Goal: Information Seeking & Learning: Learn about a topic

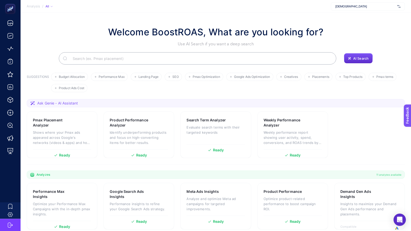
click at [352, 5] on span "[DEMOGRAPHIC_DATA]" at bounding box center [365, 6] width 60 height 4
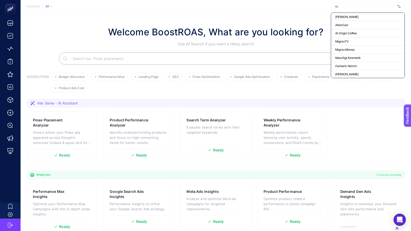
type input "rue"
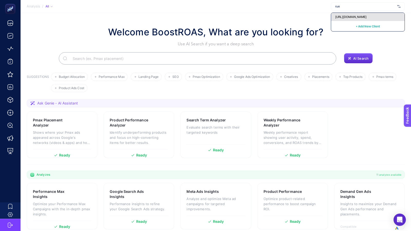
click at [342, 18] on span "[URL][DOMAIN_NAME]" at bounding box center [350, 17] width 31 height 4
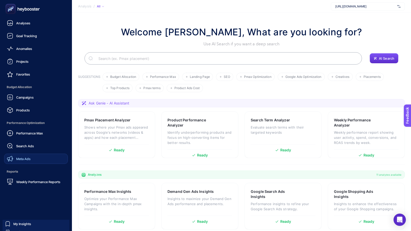
click at [18, 157] on span "Meta Ads" at bounding box center [23, 159] width 14 height 4
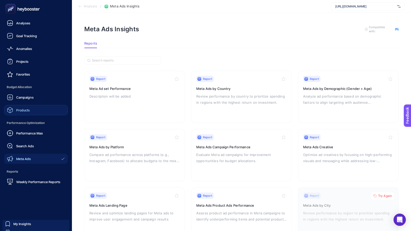
click at [20, 109] on span "Products" at bounding box center [23, 110] width 14 height 4
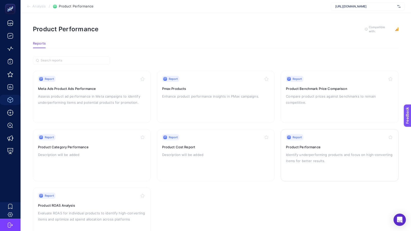
click at [304, 162] on p "Identify underperforming products and focus on high-converting items for better…" at bounding box center [340, 158] width 108 height 12
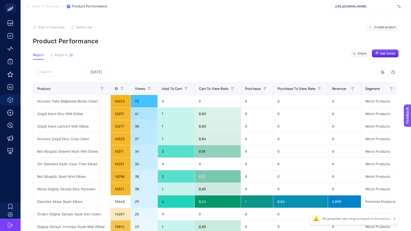
click at [101, 73] on span "[DATE]" at bounding box center [96, 72] width 12 height 5
click at [100, 92] on li "Last 7 Days" at bounding box center [101, 92] width 26 height 9
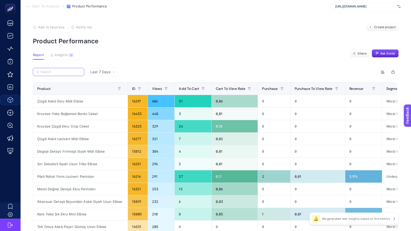
click at [58, 73] on input "Search" at bounding box center [61, 72] width 41 height 4
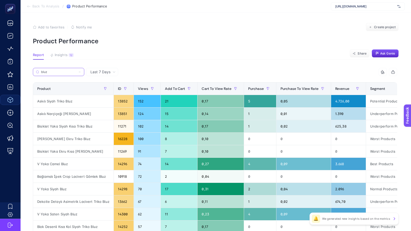
type input "bluz"
click at [195, 58] on section "Report Insights 12 We generated new insights based on the metrics Share Ask Gen…" at bounding box center [215, 56] width 365 height 7
click at [394, 73] on icon "button" at bounding box center [393, 72] width 4 height 4
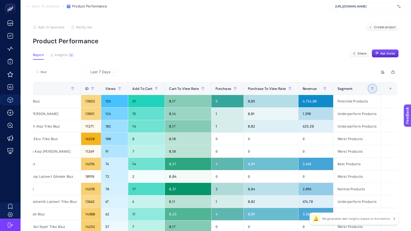
click at [371, 89] on icon "button" at bounding box center [372, 88] width 3 height 3
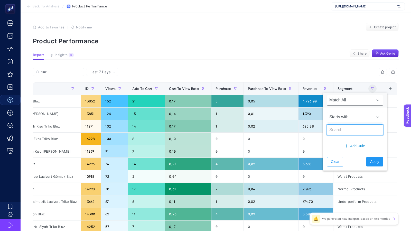
click at [343, 129] on input "text" at bounding box center [355, 130] width 56 height 11
type input "best"
click at [370, 160] on span "Apply" at bounding box center [374, 161] width 9 height 5
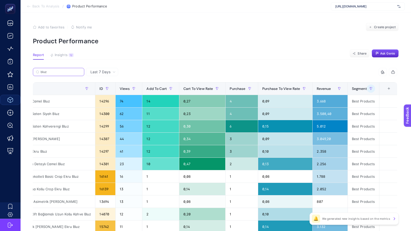
click at [79, 73] on input "bluz" at bounding box center [61, 72] width 41 height 4
click at [79, 73] on icon at bounding box center [79, 72] width 3 height 3
click at [0, 0] on input "Search" at bounding box center [0, 0] width 0 height 0
click at [76, 73] on input "bluz" at bounding box center [58, 72] width 35 height 4
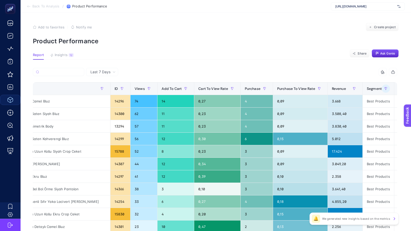
click at [175, 69] on div at bounding box center [124, 73] width 182 height 11
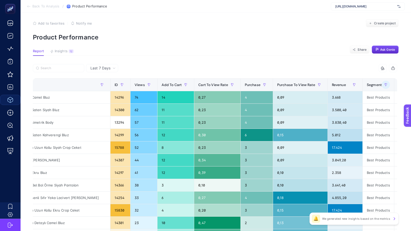
scroll to position [0, 0]
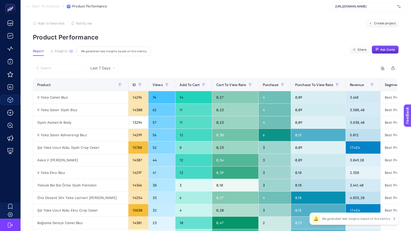
click at [61, 53] on button "Insights 12 We generated new insights based on the metrics" at bounding box center [62, 52] width 24 height 7
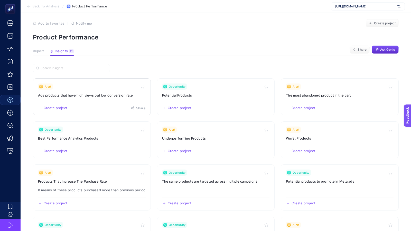
click at [97, 94] on h3 "Ads products that have high views but low conversion rate" at bounding box center [92, 95] width 108 height 5
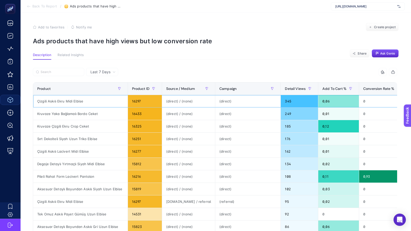
click at [66, 100] on div "Çizgili Askılı Ekru Midi Elbise" at bounding box center [80, 101] width 94 height 12
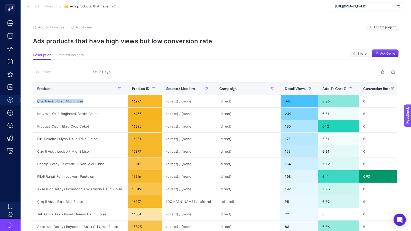
click at [42, 7] on span "Back To Report" at bounding box center [44, 6] width 25 height 4
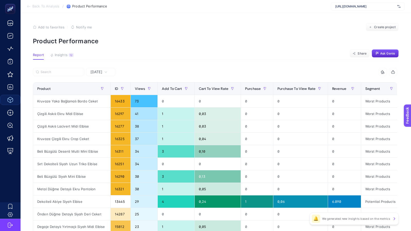
click at [49, 4] on span "Back To Analysis" at bounding box center [45, 6] width 27 height 4
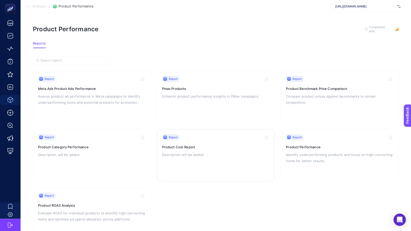
click at [213, 149] on div "Report Product Cost Report Description will be added" at bounding box center [216, 155] width 108 height 42
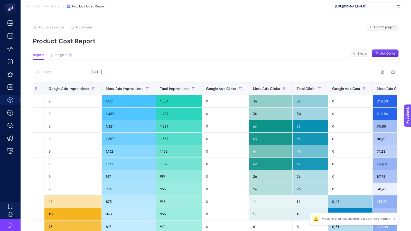
scroll to position [0, 74]
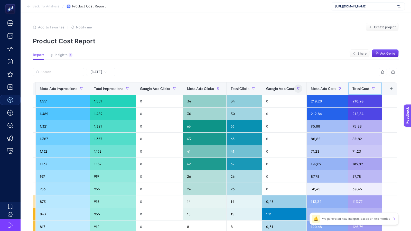
click at [356, 91] on div "Total Cost" at bounding box center [364, 89] width 25 height 8
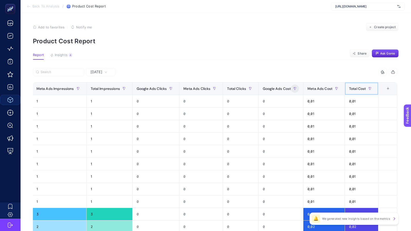
scroll to position [0, 132]
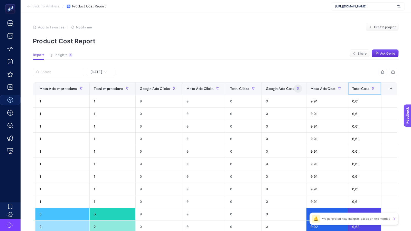
click at [356, 91] on div "Total Cost" at bounding box center [364, 89] width 25 height 8
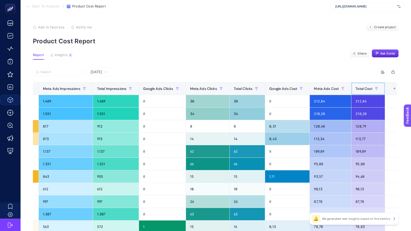
scroll to position [0, 0]
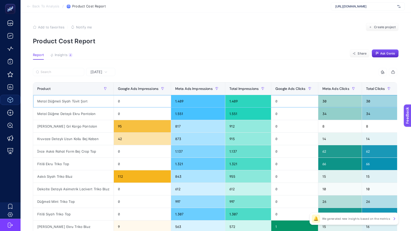
click at [64, 102] on div "Metal Düğmeli Siyah Tüvit Şort" at bounding box center [73, 101] width 80 height 12
copy tr "Metal Düğmeli Siyah Tüvit Şort"
click at [54, 76] on label at bounding box center [58, 72] width 51 height 8
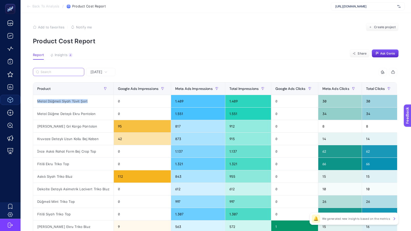
click at [54, 74] on input "Search" at bounding box center [61, 72] width 41 height 4
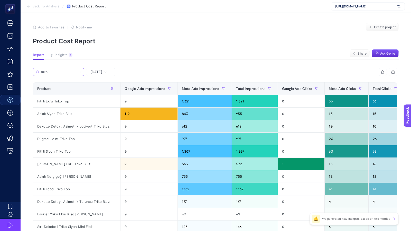
type input "triko"
click at [101, 72] on span "[DATE]" at bounding box center [96, 72] width 12 height 5
click at [101, 95] on li "Last 7 Days" at bounding box center [101, 92] width 26 height 9
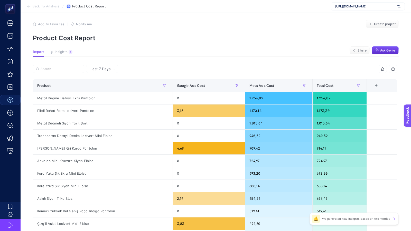
scroll to position [4, 0]
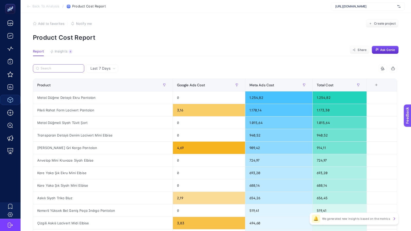
click at [58, 69] on input "Search" at bounding box center [61, 69] width 41 height 4
click at [184, 59] on article "Add to favorites false Notify me Create project Product Cost Report Report Insi…" at bounding box center [216, 209] width 390 height 401
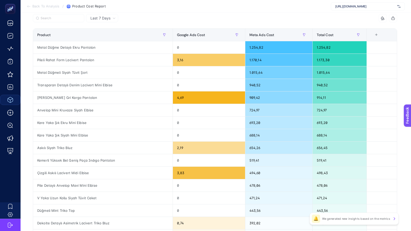
scroll to position [0, 0]
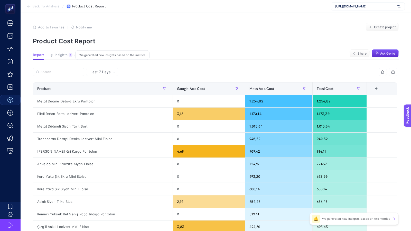
click at [63, 55] on span "Insights" at bounding box center [61, 55] width 13 height 4
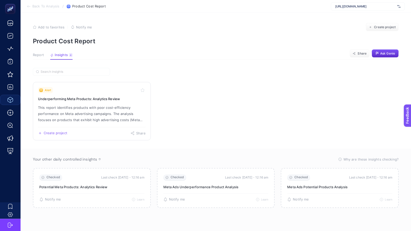
click at [89, 112] on p "This report identifies products with poor cost-efficiency performance on Meta a…" at bounding box center [92, 114] width 108 height 18
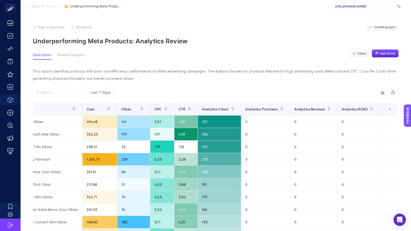
scroll to position [0, 40]
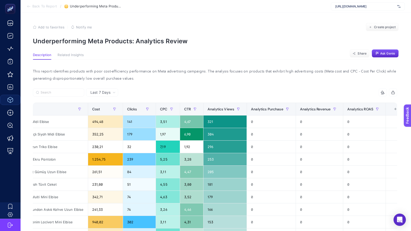
click at [50, 5] on span "Back To Report" at bounding box center [44, 6] width 25 height 4
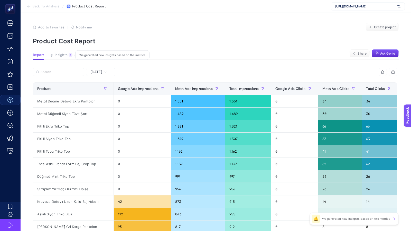
click at [62, 54] on span "Insights" at bounding box center [61, 55] width 13 height 4
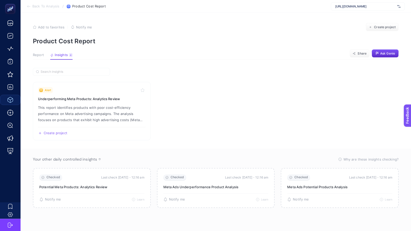
click at [41, 54] on span "Report" at bounding box center [38, 55] width 11 height 4
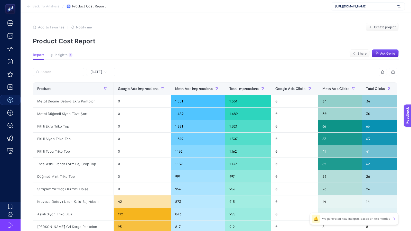
click at [45, 3] on section "Back To Analysis / Product Cost Report [URL][DOMAIN_NAME]" at bounding box center [216, 6] width 390 height 13
click at [45, 6] on span "Back To Analysis" at bounding box center [45, 6] width 27 height 4
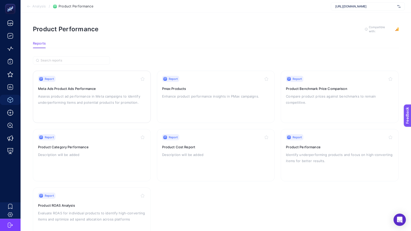
click at [99, 103] on p "Assess product ad performance in Meta campaigns to identify underperforming ite…" at bounding box center [92, 99] width 108 height 12
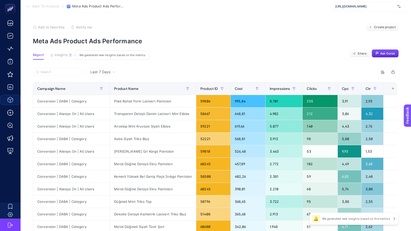
click at [61, 55] on span "Insights" at bounding box center [61, 55] width 13 height 4
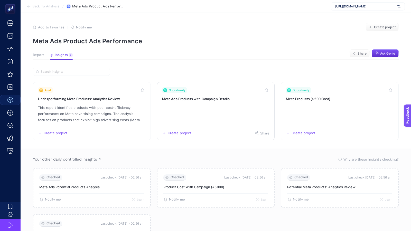
click at [191, 112] on link "Opportunity Meta Ads Products with Campaign Details Create project Share" at bounding box center [216, 111] width 118 height 59
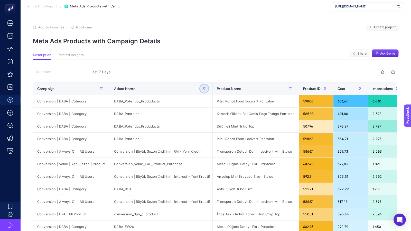
click at [202, 88] on icon "button" at bounding box center [203, 88] width 3 height 3
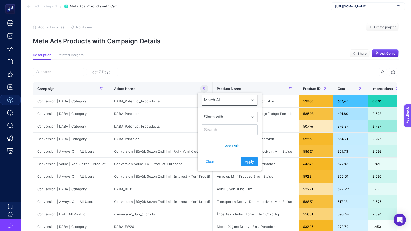
click at [215, 118] on span "Starts with" at bounding box center [225, 117] width 46 height 10
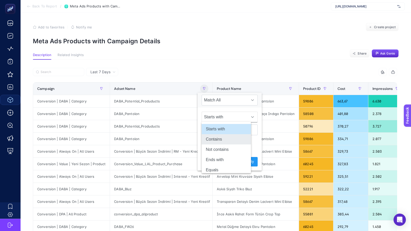
click at [214, 139] on li "Contains" at bounding box center [225, 139] width 49 height 10
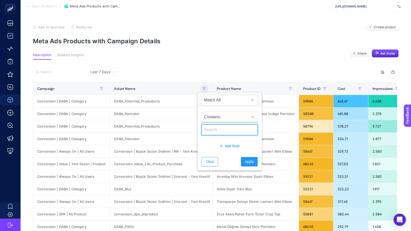
click at [212, 131] on input "text" at bounding box center [229, 130] width 56 height 11
type input "bluz"
click at [245, 161] on span "Apply" at bounding box center [249, 161] width 9 height 5
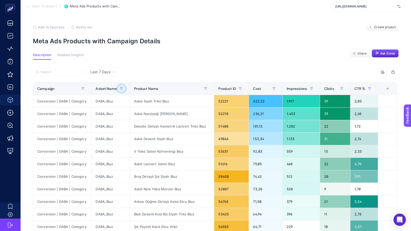
click at [118, 90] on button "button" at bounding box center [121, 89] width 8 height 8
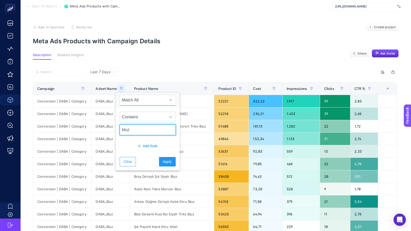
click at [127, 129] on input "bluz" at bounding box center [148, 130] width 56 height 11
type input "potential"
click at [163, 163] on span "Apply" at bounding box center [167, 161] width 9 height 5
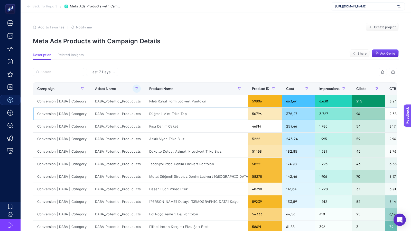
click at [168, 113] on div "Düğmeli Mint Triko Top" at bounding box center [196, 114] width 102 height 12
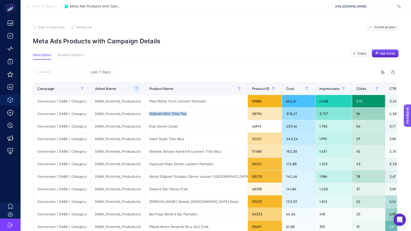
click at [34, 4] on span "Back To Report" at bounding box center [44, 6] width 25 height 4
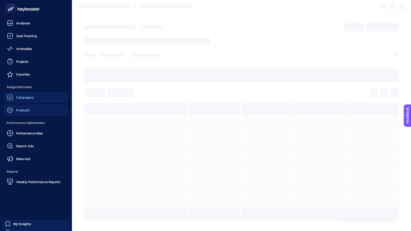
click at [17, 100] on div "Campaigns" at bounding box center [20, 97] width 27 height 6
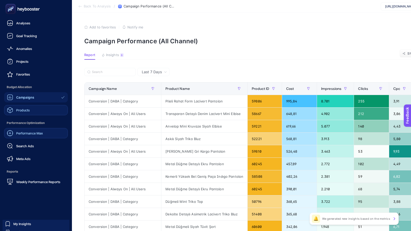
click at [21, 134] on span "Performance Max" at bounding box center [29, 133] width 27 height 4
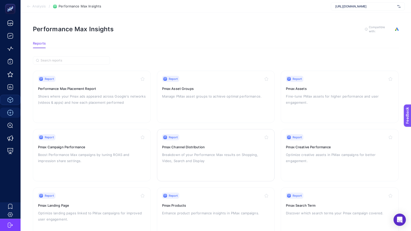
click at [203, 161] on p "Breakdown of your Performance Max results on Shopping, Video, Search and Display" at bounding box center [216, 158] width 108 height 12
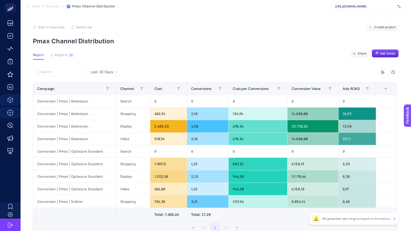
click at [104, 72] on span "Last 30 Days" at bounding box center [101, 72] width 23 height 5
click at [106, 92] on li "Last 7 Days" at bounding box center [104, 92] width 32 height 9
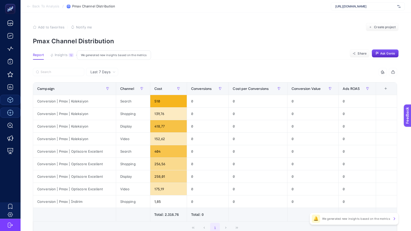
click at [68, 56] on button "Insights 12 We generated new insights based on the metrics" at bounding box center [62, 56] width 24 height 7
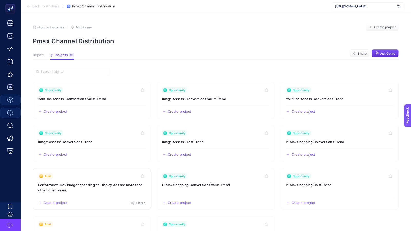
click at [99, 185] on h3 "Performance max budget spending on Display Ads are more than other inventories." at bounding box center [92, 188] width 108 height 10
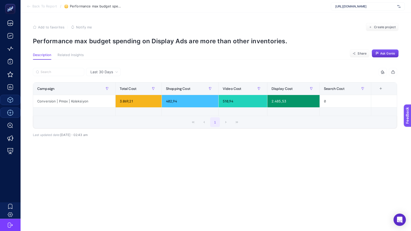
click at [385, 56] on button "Ask Genie" at bounding box center [384, 54] width 27 height 8
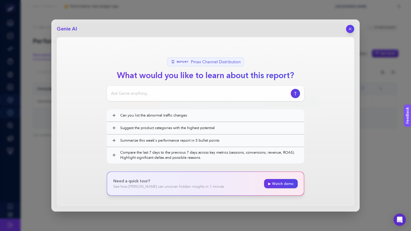
click at [172, 91] on input at bounding box center [200, 94] width 178 height 6
type input "displaye çok harcayan performance max kampanyasında nasıl aksiyon almalıyım"
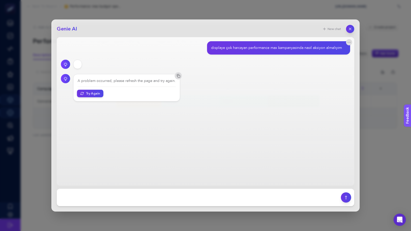
click at [82, 96] on button "Try Again" at bounding box center [90, 93] width 26 height 7
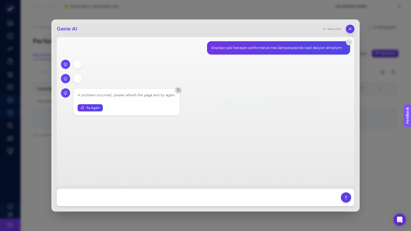
click at [351, 31] on icon "button" at bounding box center [350, 29] width 4 height 4
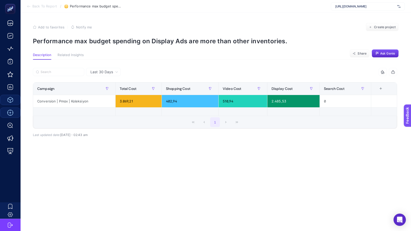
click at [67, 55] on span "Related Insights" at bounding box center [70, 55] width 26 height 4
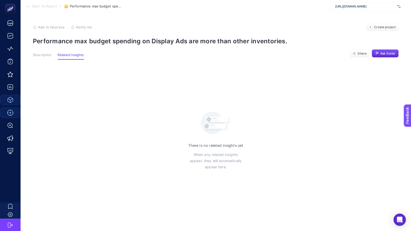
click at [46, 56] on span "Description" at bounding box center [42, 55] width 18 height 4
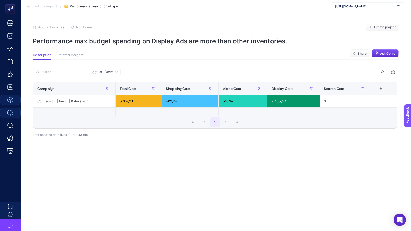
click at [43, 6] on span "Back To Report" at bounding box center [44, 6] width 25 height 4
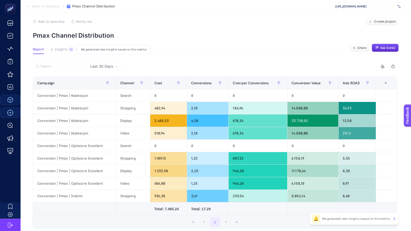
scroll to position [8, 0]
